Goal: Transaction & Acquisition: Obtain resource

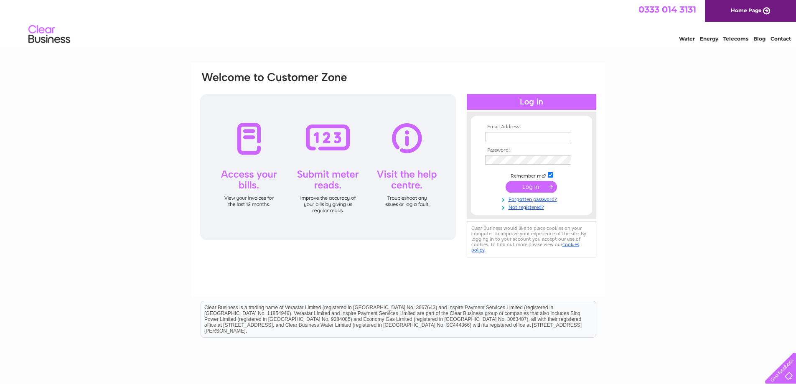
type input "jason@fouldsguitars.com"
click at [527, 187] on input "submit" at bounding box center [531, 187] width 51 height 12
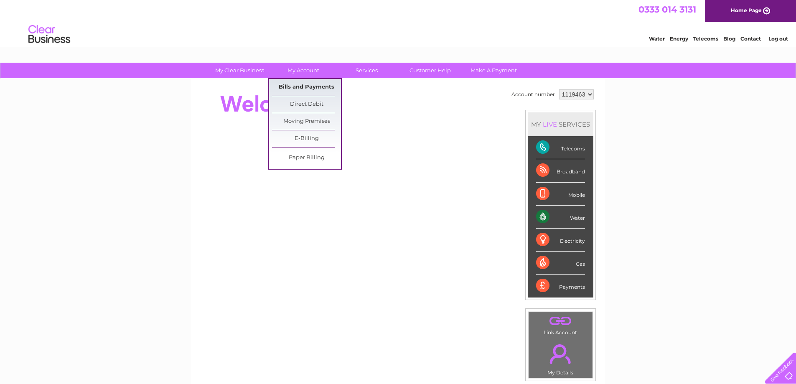
click at [305, 86] on link "Bills and Payments" at bounding box center [306, 87] width 69 height 17
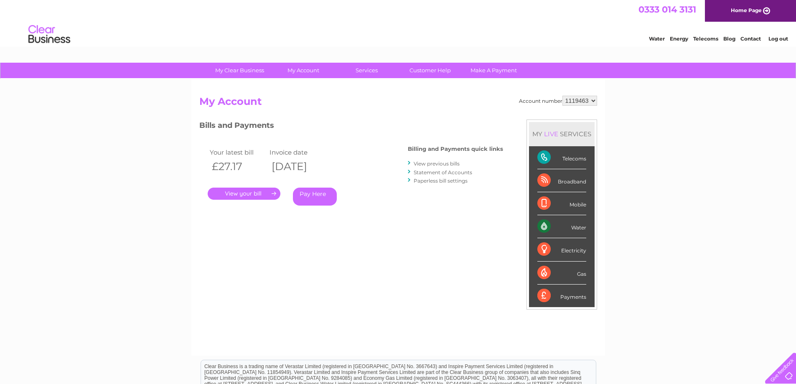
click at [257, 193] on link "." at bounding box center [244, 194] width 73 height 12
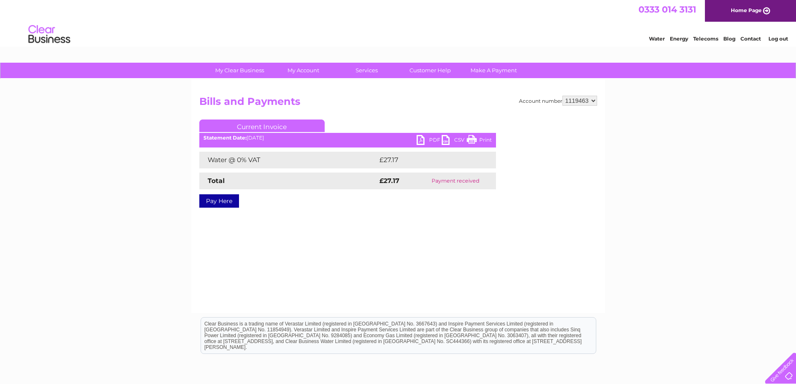
click at [428, 142] on link "PDF" at bounding box center [429, 141] width 25 height 12
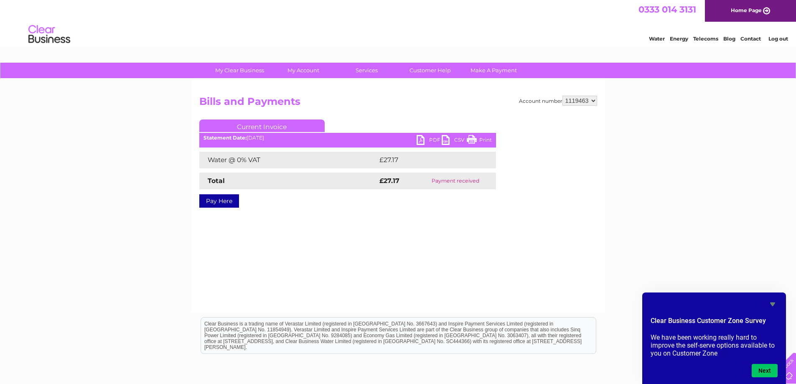
click at [773, 36] on link "Log out" at bounding box center [779, 39] width 20 height 6
